Goal: Task Accomplishment & Management: Complete application form

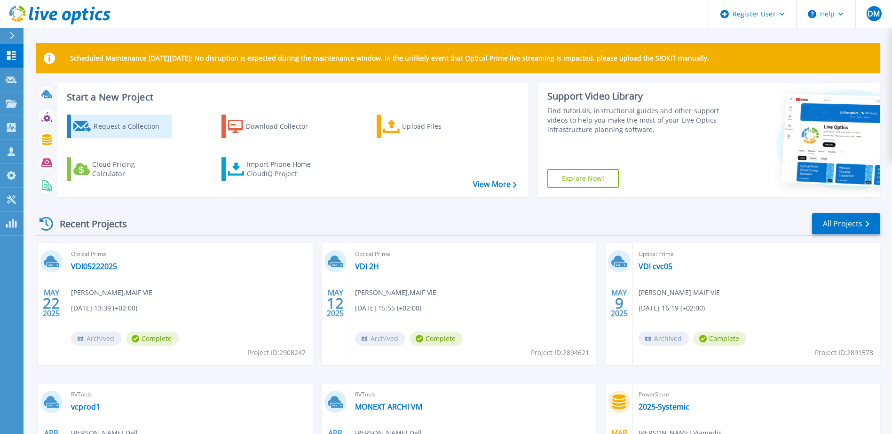
click at [152, 131] on div "Request a Collection" at bounding box center [131, 126] width 75 height 19
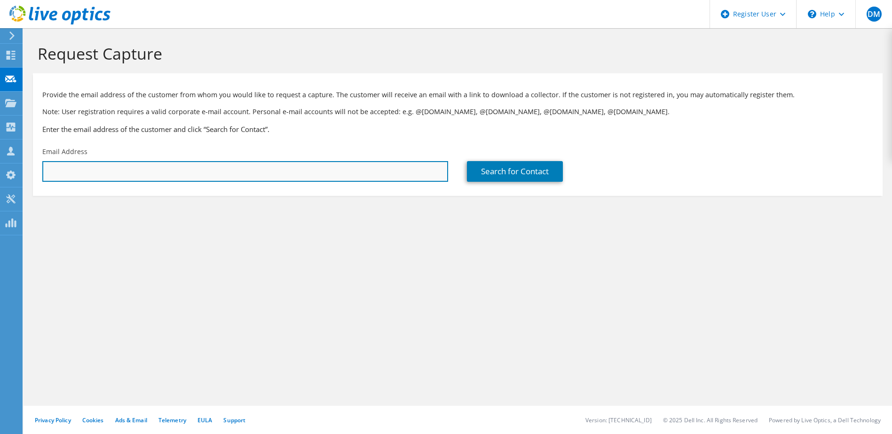
click at [138, 176] on input "text" at bounding box center [245, 171] width 406 height 21
paste input "Mehdy.Acquette@apivia-courtage.fr"
type input "Mehdy.Acquette@apivia-courtage.fr"
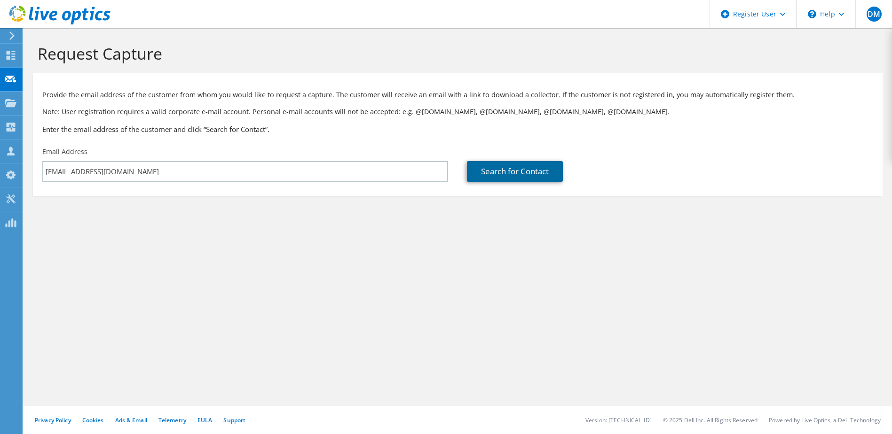
click at [531, 179] on link "Search for Contact" at bounding box center [515, 171] width 96 height 21
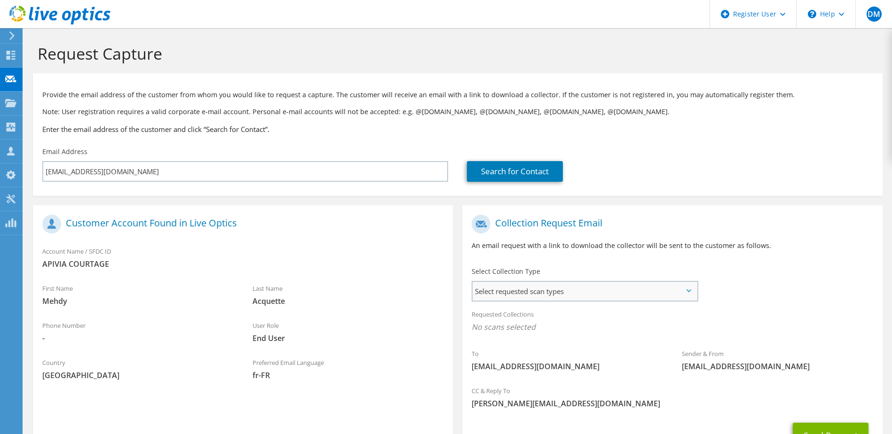
click at [547, 298] on span "Select requested scan types" at bounding box center [585, 291] width 224 height 19
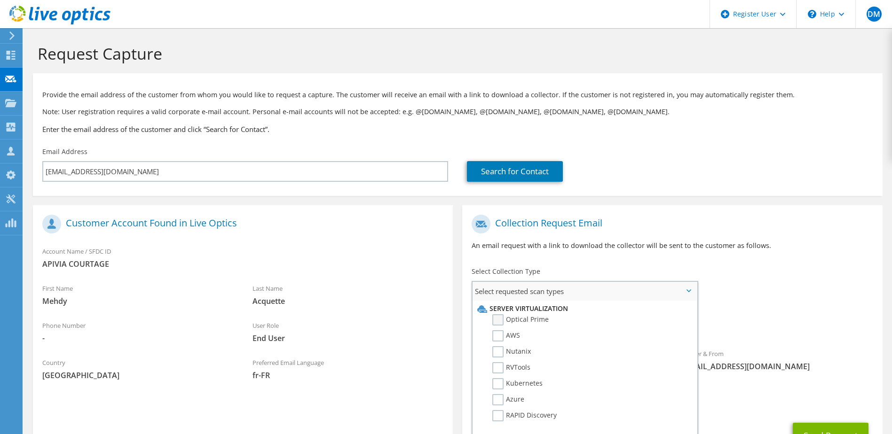
click at [529, 320] on label "Optical Prime" at bounding box center [520, 320] width 56 height 11
click at [0, 0] on input "Optical Prime" at bounding box center [0, 0] width 0 height 0
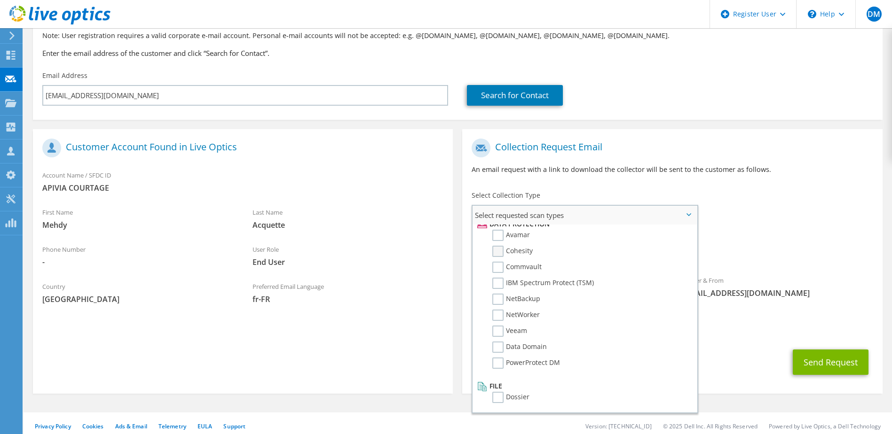
scroll to position [83, 0]
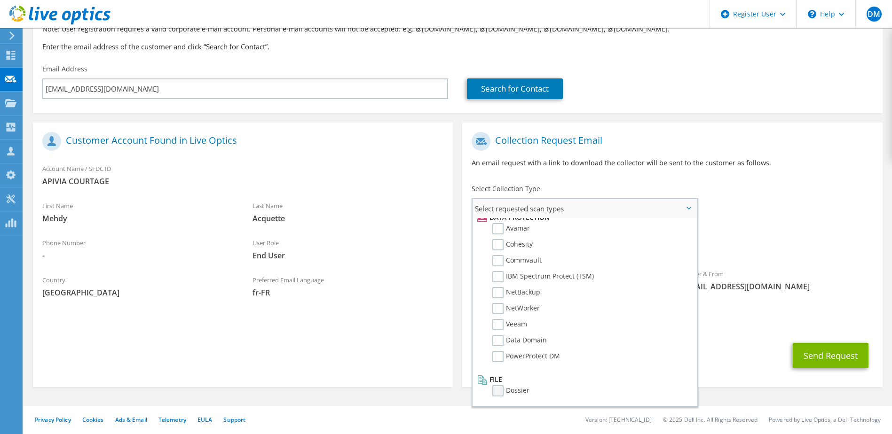
click at [505, 395] on label "Dossier" at bounding box center [510, 391] width 37 height 11
click at [0, 0] on input "Dossier" at bounding box center [0, 0] width 0 height 0
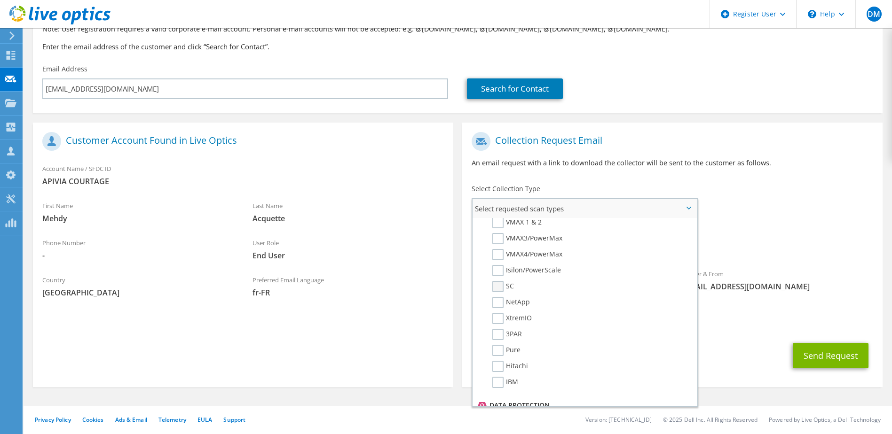
click at [499, 288] on label "SC" at bounding box center [503, 286] width 22 height 11
click at [0, 0] on input "SC" at bounding box center [0, 0] width 0 height 0
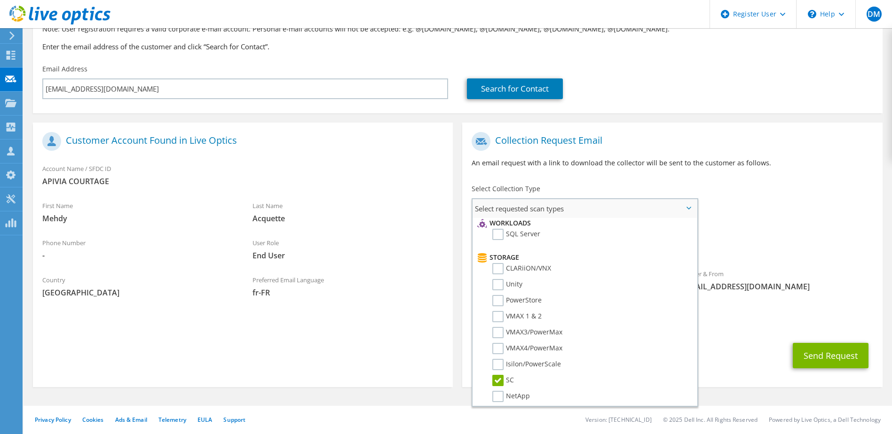
scroll to position [0, 0]
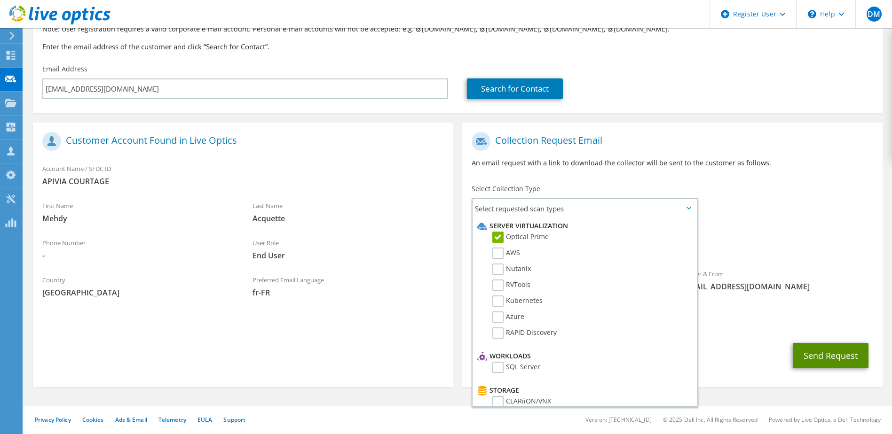
click at [839, 364] on button "Send Request" at bounding box center [831, 355] width 76 height 25
